Goal: Check status: Check status

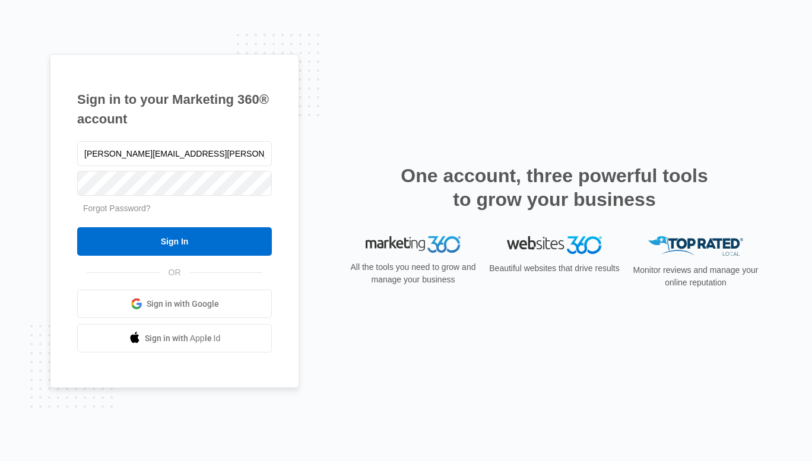
type input "[PERSON_NAME][EMAIL_ADDRESS][PERSON_NAME][DOMAIN_NAME]"
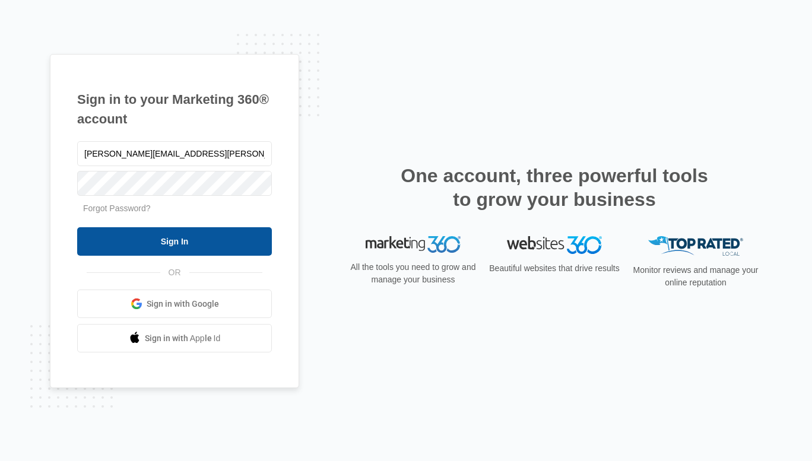
click at [213, 239] on input "Sign In" at bounding box center [174, 241] width 195 height 28
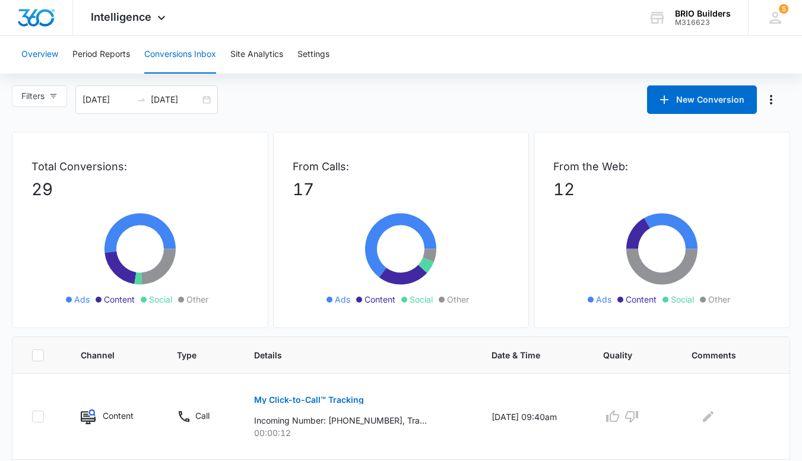
click at [33, 53] on button "Overview" at bounding box center [39, 55] width 37 height 38
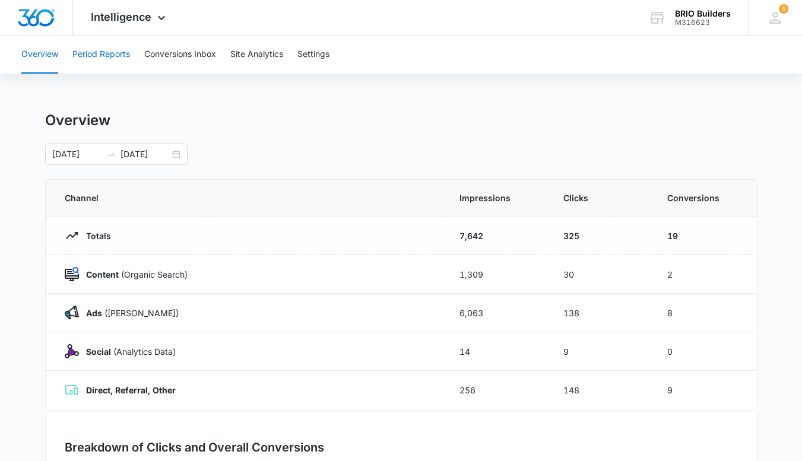
click at [97, 56] on button "Period Reports" at bounding box center [101, 55] width 58 height 38
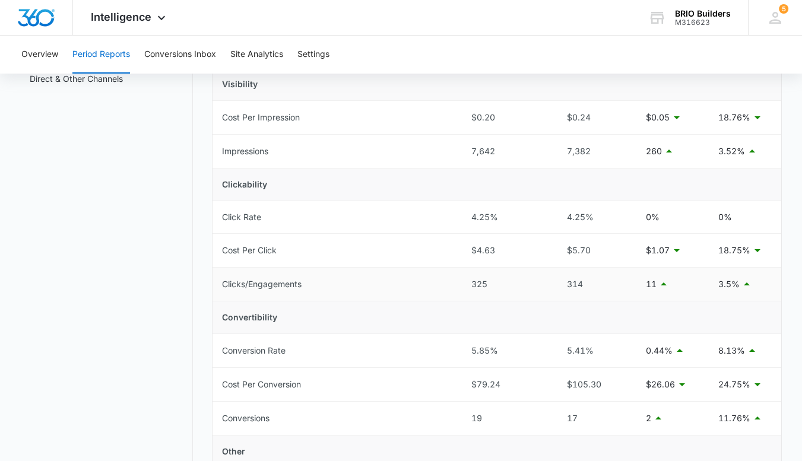
scroll to position [416, 0]
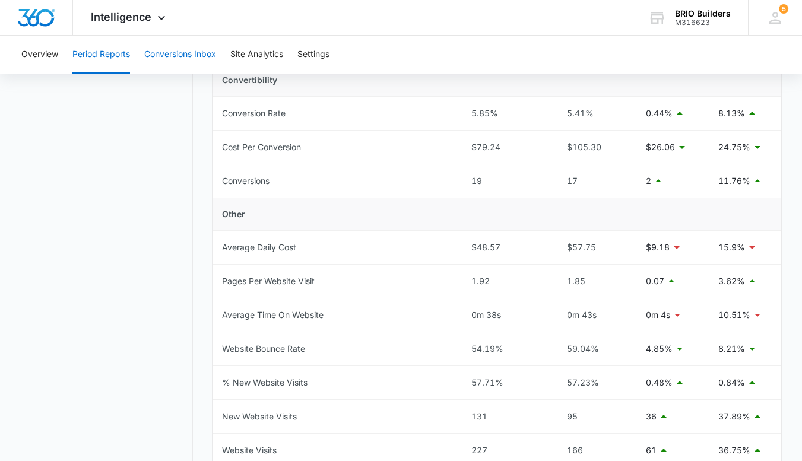
click at [158, 54] on button "Conversions Inbox" at bounding box center [180, 55] width 72 height 38
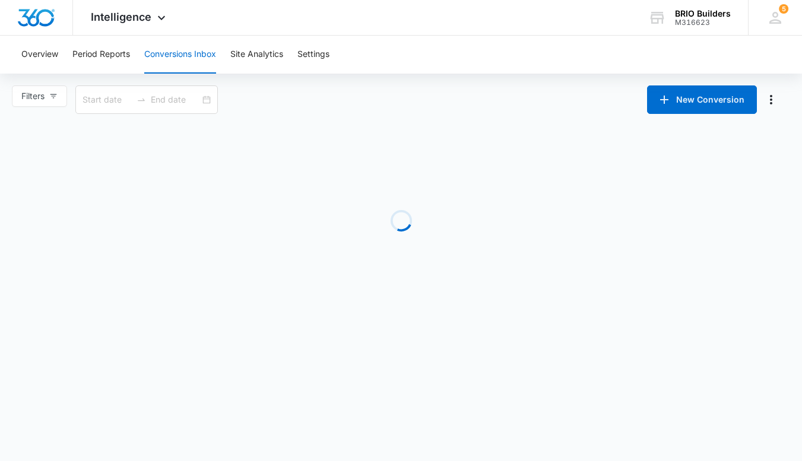
type input "[DATE]"
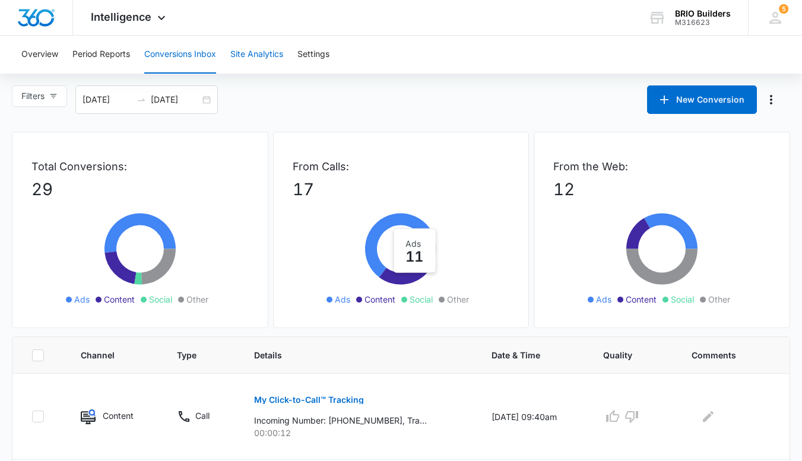
click at [264, 55] on button "Site Analytics" at bounding box center [256, 55] width 53 height 38
